Goal: Task Accomplishment & Management: Manage account settings

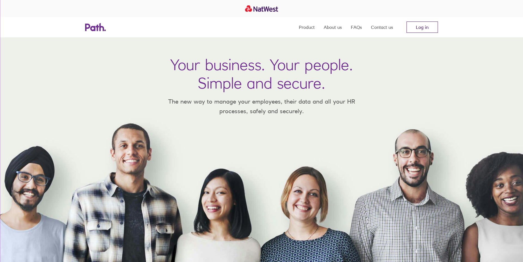
drag, startPoint x: 0, startPoint y: 0, endPoint x: 413, endPoint y: 24, distance: 413.2
click at [413, 24] on link "Log in" at bounding box center [421, 26] width 31 height 11
click at [418, 30] on link "Log in" at bounding box center [421, 26] width 31 height 11
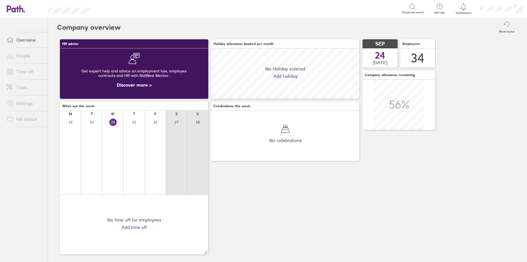
scroll to position [50, 148]
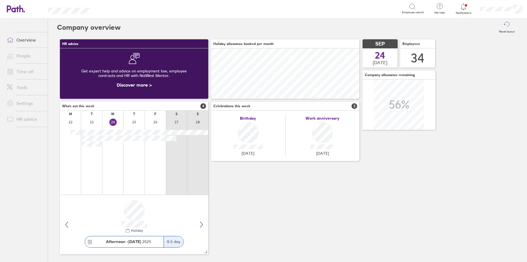
click at [21, 71] on link "Time off" at bounding box center [24, 71] width 45 height 11
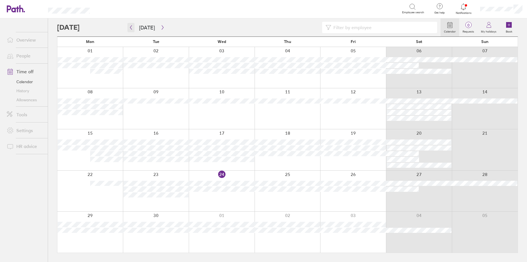
click at [133, 27] on icon "button" at bounding box center [131, 27] width 4 height 5
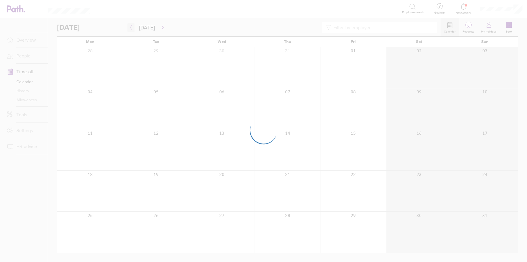
click at [133, 27] on div at bounding box center [263, 131] width 527 height 262
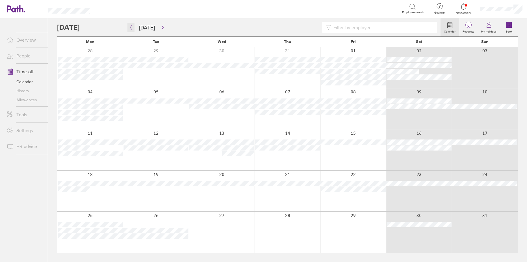
click at [130, 28] on icon "button" at bounding box center [131, 27] width 4 height 5
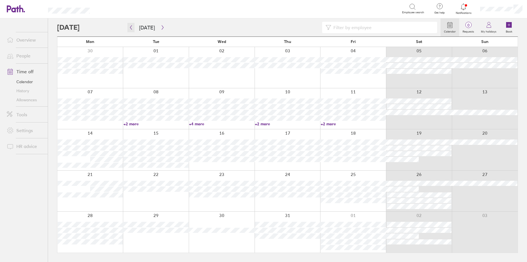
click at [130, 28] on icon "button" at bounding box center [131, 27] width 4 height 5
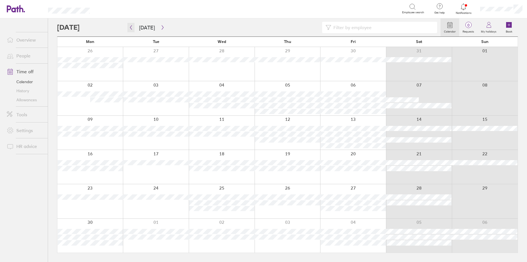
click at [130, 28] on icon "button" at bounding box center [131, 27] width 4 height 5
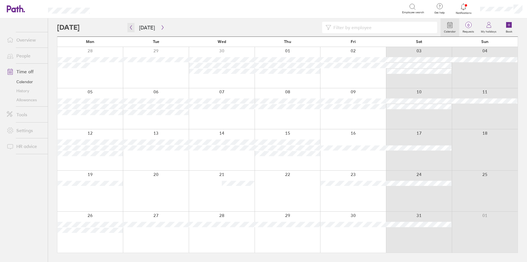
click at [130, 28] on icon "button" at bounding box center [131, 27] width 4 height 5
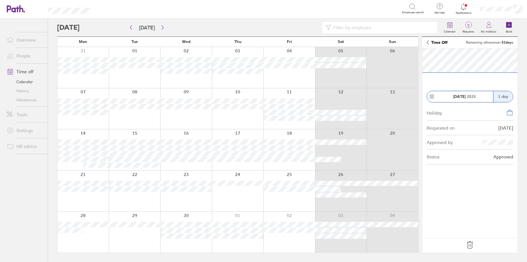
click at [471, 245] on icon at bounding box center [469, 244] width 9 height 9
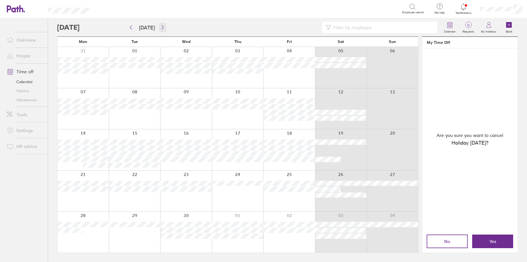
click at [162, 23] on button "button" at bounding box center [162, 27] width 7 height 9
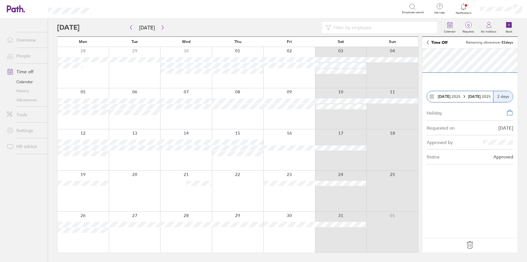
click at [469, 244] on icon at bounding box center [470, 244] width 6 height 7
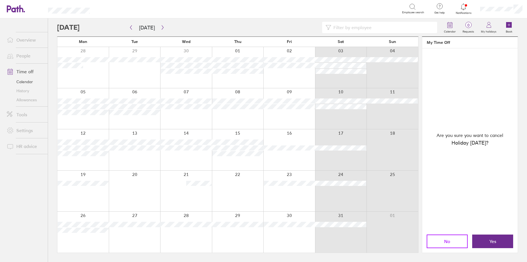
click at [443, 241] on button "No" at bounding box center [447, 241] width 41 height 14
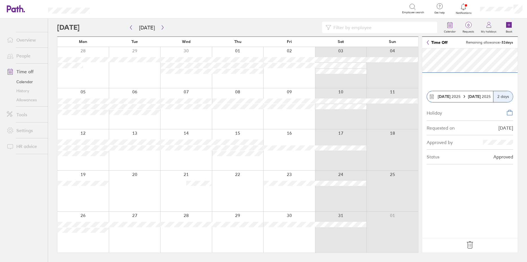
click at [471, 245] on icon at bounding box center [470, 244] width 6 height 7
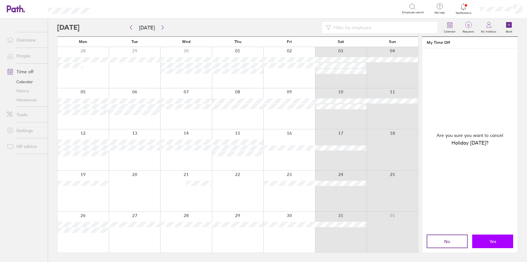
click at [481, 241] on button "Yes" at bounding box center [492, 241] width 41 height 14
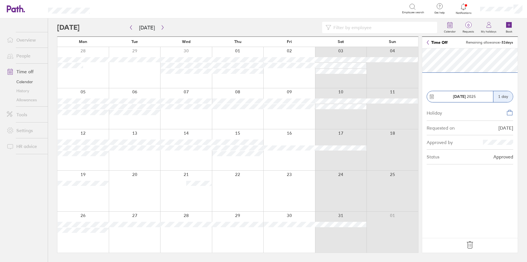
click at [469, 245] on icon at bounding box center [470, 244] width 6 height 7
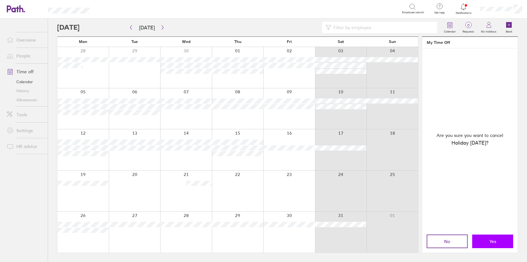
click at [493, 242] on span "Yes" at bounding box center [492, 240] width 7 height 5
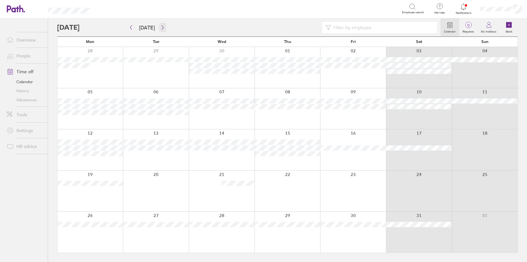
click at [162, 28] on icon "button" at bounding box center [162, 27] width 4 height 5
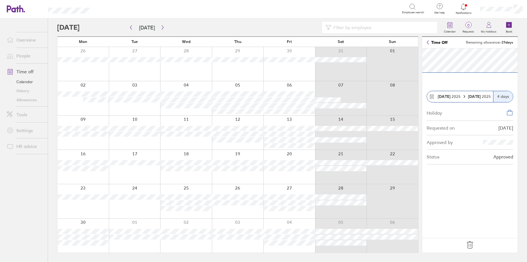
click at [470, 244] on icon at bounding box center [469, 244] width 9 height 9
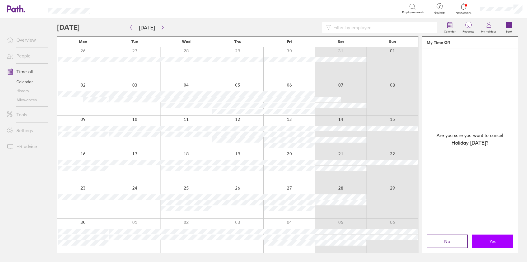
click at [494, 240] on span "Yes" at bounding box center [492, 240] width 7 height 5
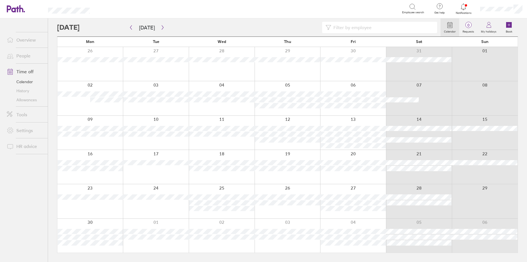
click at [211, 107] on div at bounding box center [222, 98] width 66 height 34
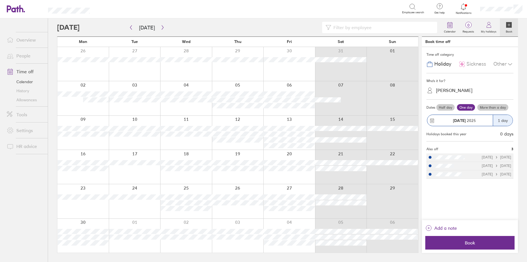
click at [23, 57] on link "People" at bounding box center [24, 55] width 45 height 11
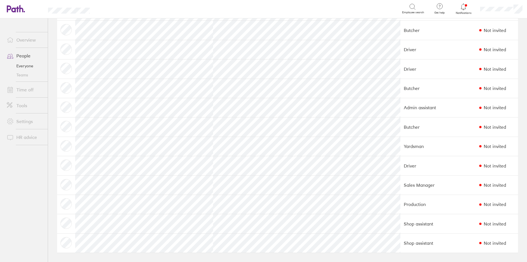
scroll to position [370, 0]
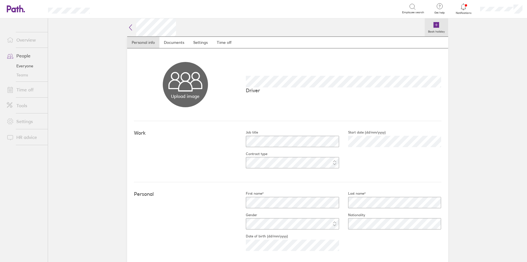
click at [434, 23] on icon at bounding box center [436, 25] width 6 height 6
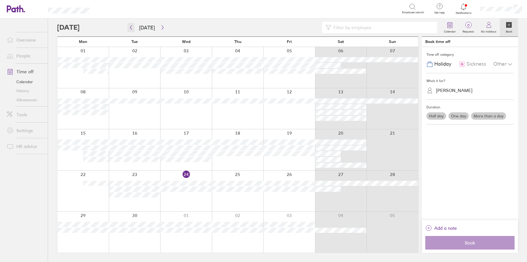
click at [133, 28] on icon "button" at bounding box center [131, 27] width 4 height 5
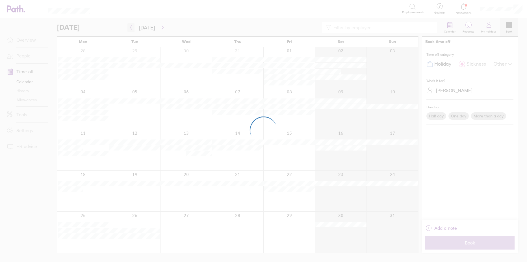
click at [133, 28] on div at bounding box center [263, 131] width 527 height 262
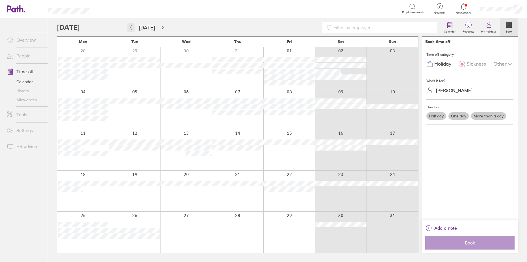
click at [130, 28] on icon "button" at bounding box center [131, 27] width 4 height 5
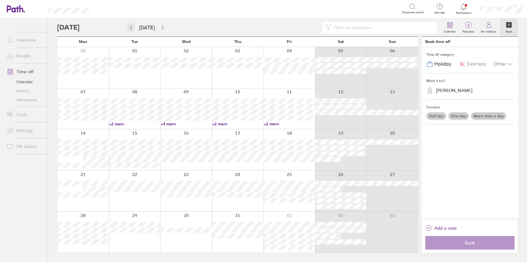
click at [130, 28] on icon "button" at bounding box center [131, 27] width 4 height 5
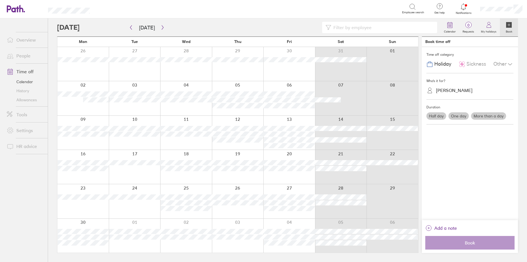
click at [185, 106] on div at bounding box center [186, 98] width 52 height 34
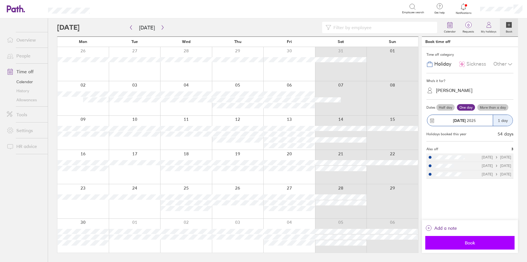
click at [468, 240] on span "Book" at bounding box center [469, 242] width 81 height 5
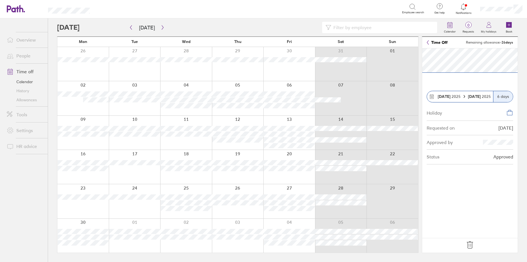
click at [472, 245] on icon at bounding box center [469, 244] width 9 height 9
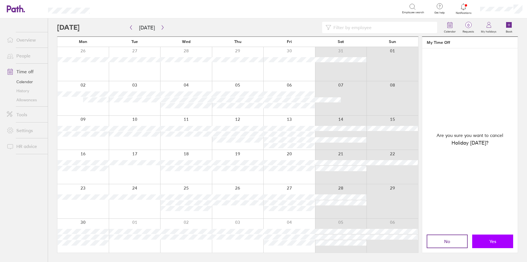
click at [478, 243] on button "Yes" at bounding box center [492, 241] width 41 height 14
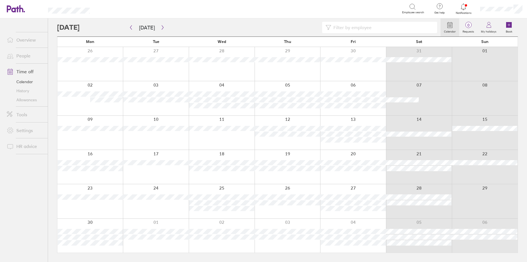
click at [22, 55] on link "People" at bounding box center [24, 55] width 45 height 11
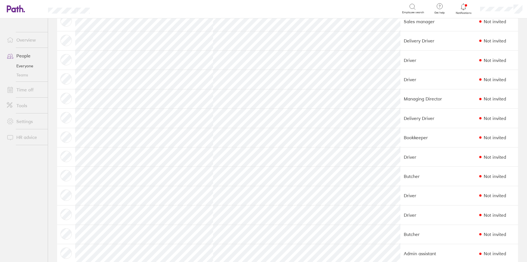
scroll to position [311, 0]
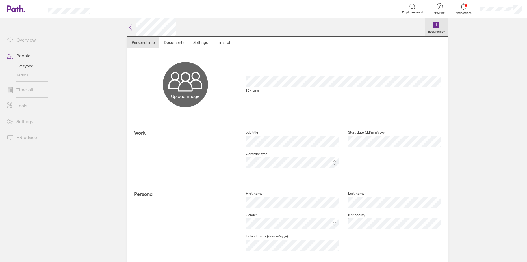
click at [433, 22] on icon at bounding box center [436, 25] width 6 height 6
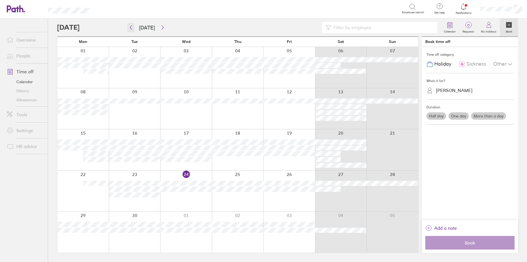
click at [130, 25] on icon "button" at bounding box center [131, 27] width 4 height 5
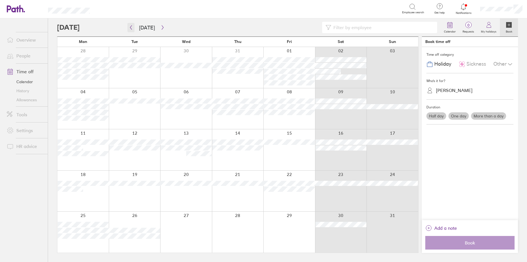
click at [130, 25] on icon "button" at bounding box center [131, 27] width 4 height 5
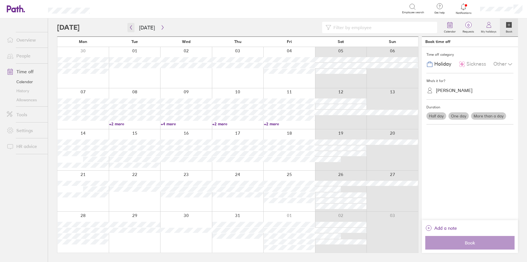
click at [131, 28] on icon "button" at bounding box center [131, 27] width 2 height 4
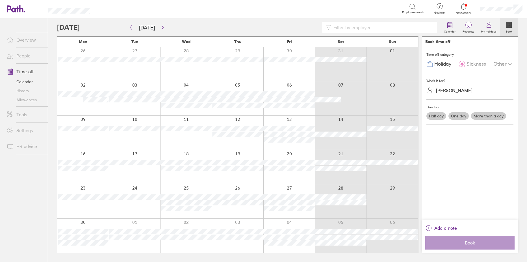
click at [79, 145] on div at bounding box center [82, 133] width 51 height 34
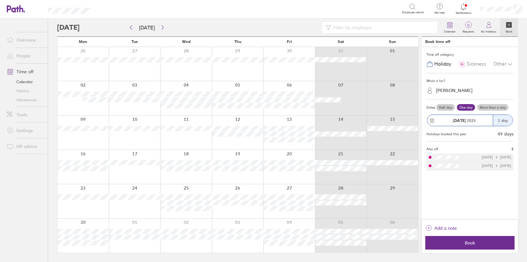
click at [499, 106] on label "More than a day" at bounding box center [492, 107] width 31 height 7
click at [0, 0] on input "More than a day" at bounding box center [0, 0] width 0 height 0
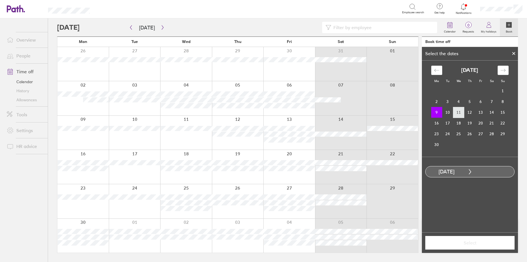
click at [461, 111] on td "11" at bounding box center [458, 112] width 11 height 11
click at [492, 247] on button "Select" at bounding box center [469, 243] width 89 height 14
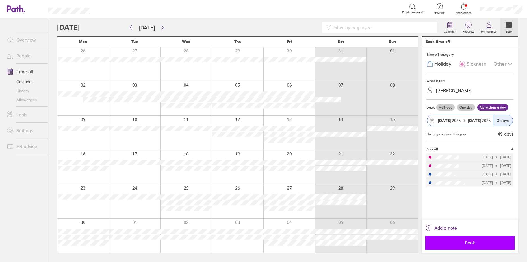
click at [492, 245] on button "Book" at bounding box center [469, 243] width 89 height 14
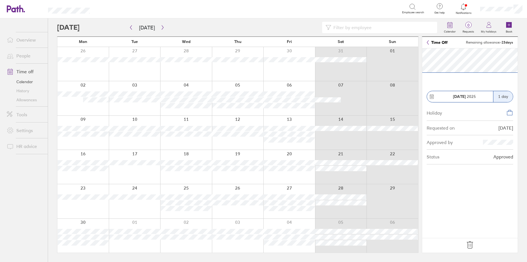
click at [470, 245] on icon at bounding box center [469, 244] width 9 height 9
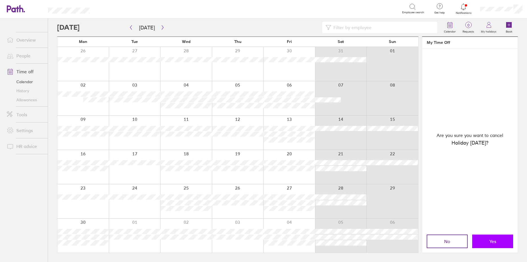
click at [488, 246] on button "Yes" at bounding box center [492, 241] width 41 height 14
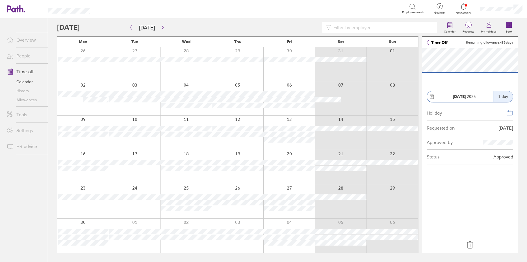
click at [468, 243] on icon at bounding box center [469, 244] width 9 height 9
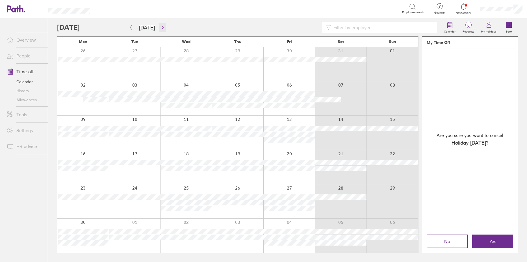
click at [162, 26] on icon "button" at bounding box center [163, 27] width 2 height 4
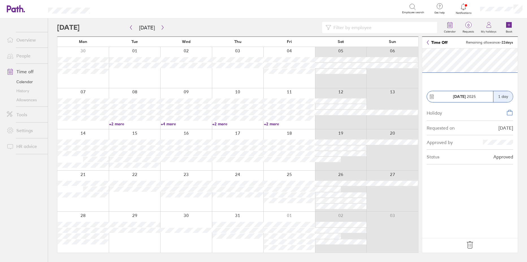
click at [471, 244] on icon at bounding box center [470, 244] width 6 height 7
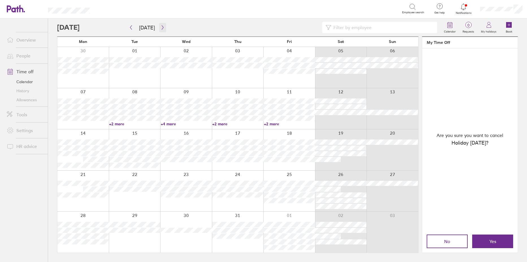
click at [160, 24] on button "button" at bounding box center [162, 27] width 7 height 9
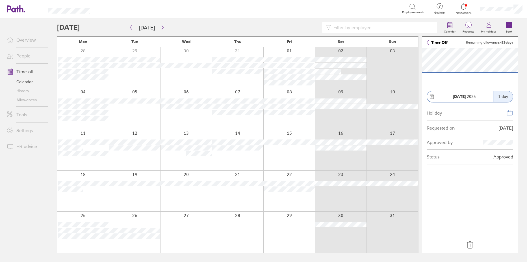
click at [469, 244] on icon at bounding box center [469, 244] width 9 height 9
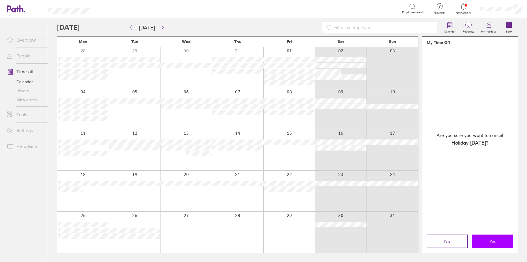
click at [484, 241] on button "Yes" at bounding box center [492, 241] width 41 height 14
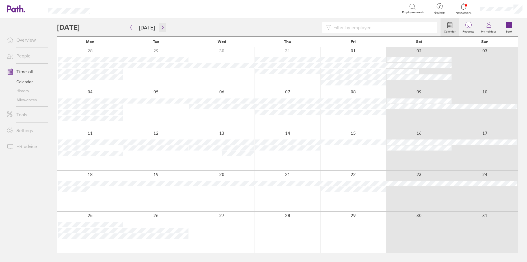
click at [160, 27] on icon "button" at bounding box center [162, 27] width 4 height 5
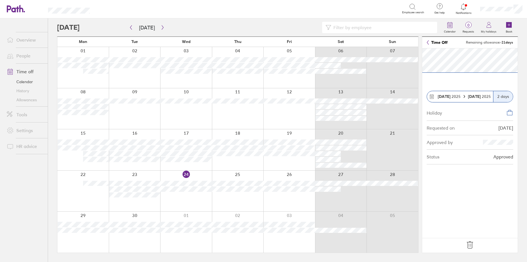
click at [469, 245] on icon at bounding box center [470, 244] width 6 height 7
click at [468, 245] on icon at bounding box center [470, 244] width 6 height 7
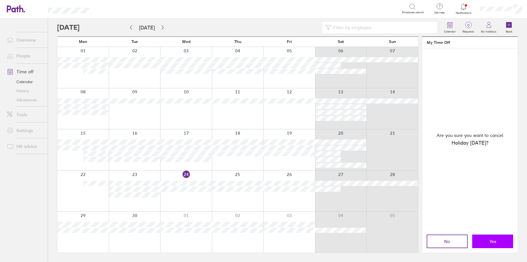
click at [495, 238] on button "Yes" at bounding box center [492, 241] width 41 height 14
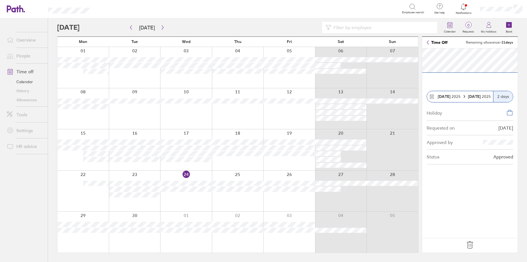
click at [469, 245] on icon at bounding box center [470, 244] width 6 height 7
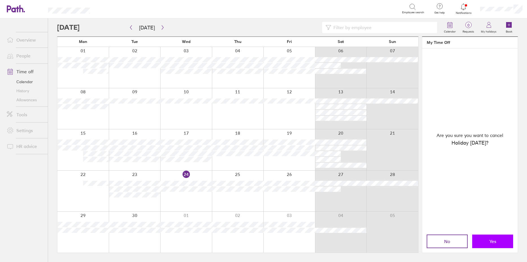
click at [486, 240] on button "Yes" at bounding box center [492, 241] width 41 height 14
